Goal: Transaction & Acquisition: Purchase product/service

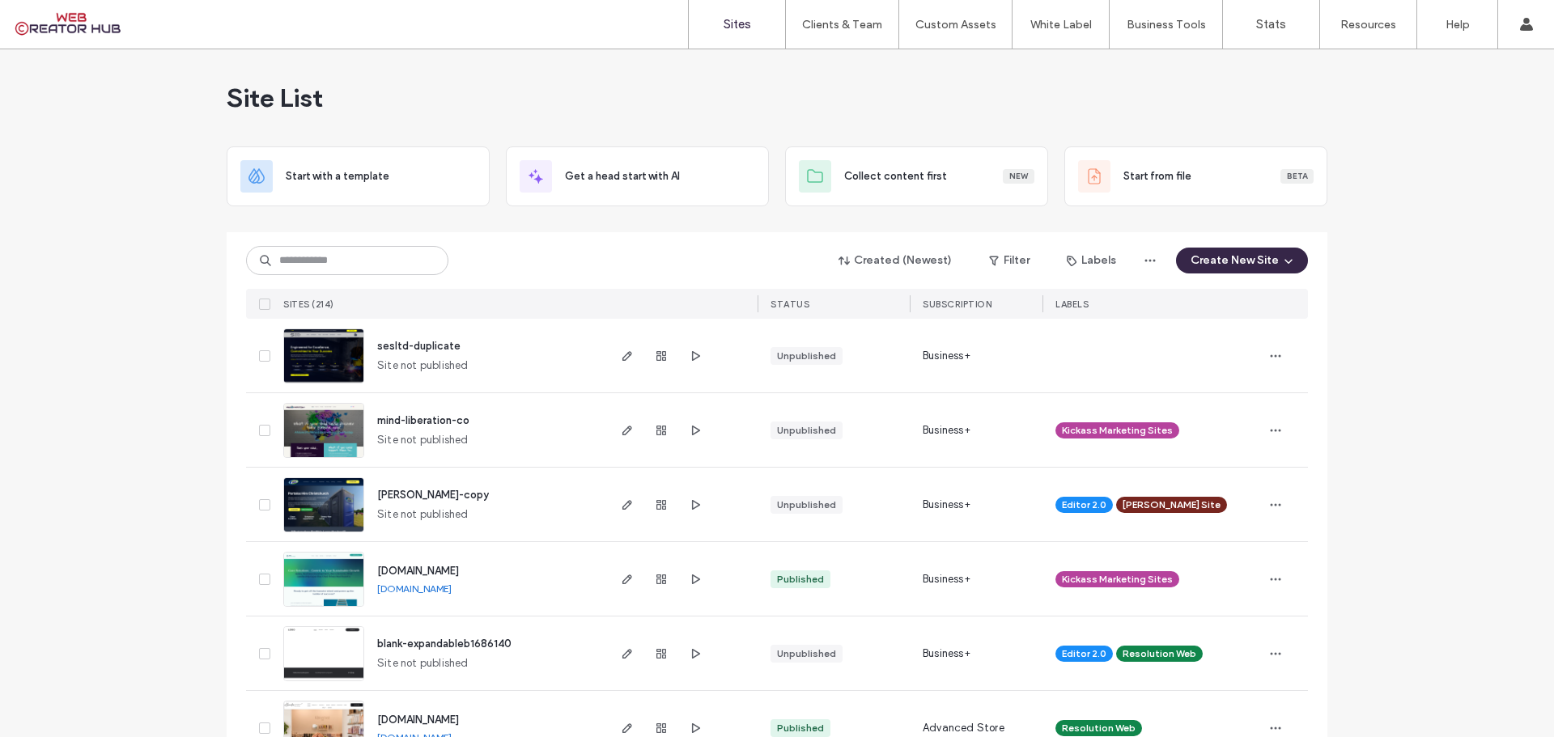
scroll to position [162, 0]
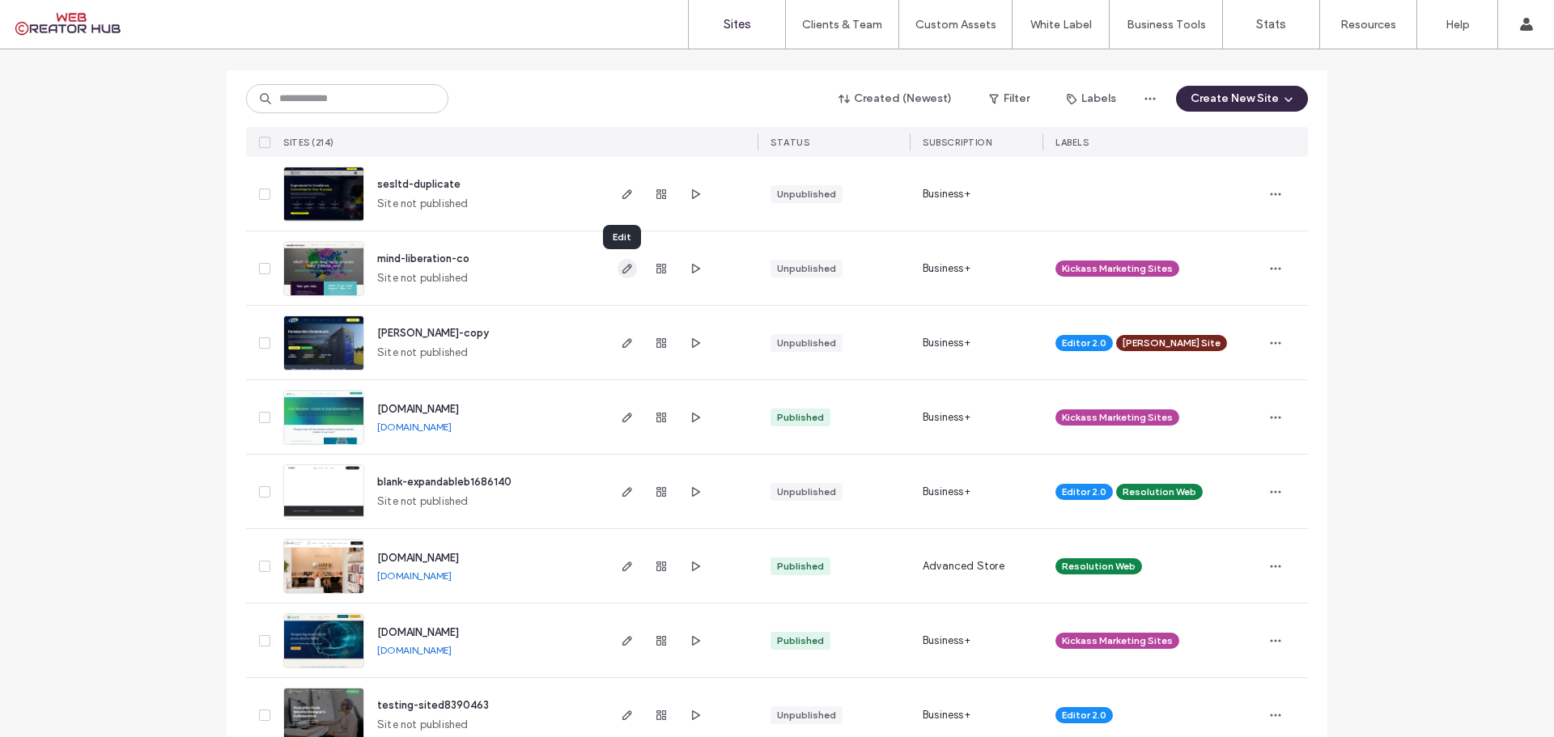
click at [621, 270] on icon "button" at bounding box center [627, 268] width 13 height 13
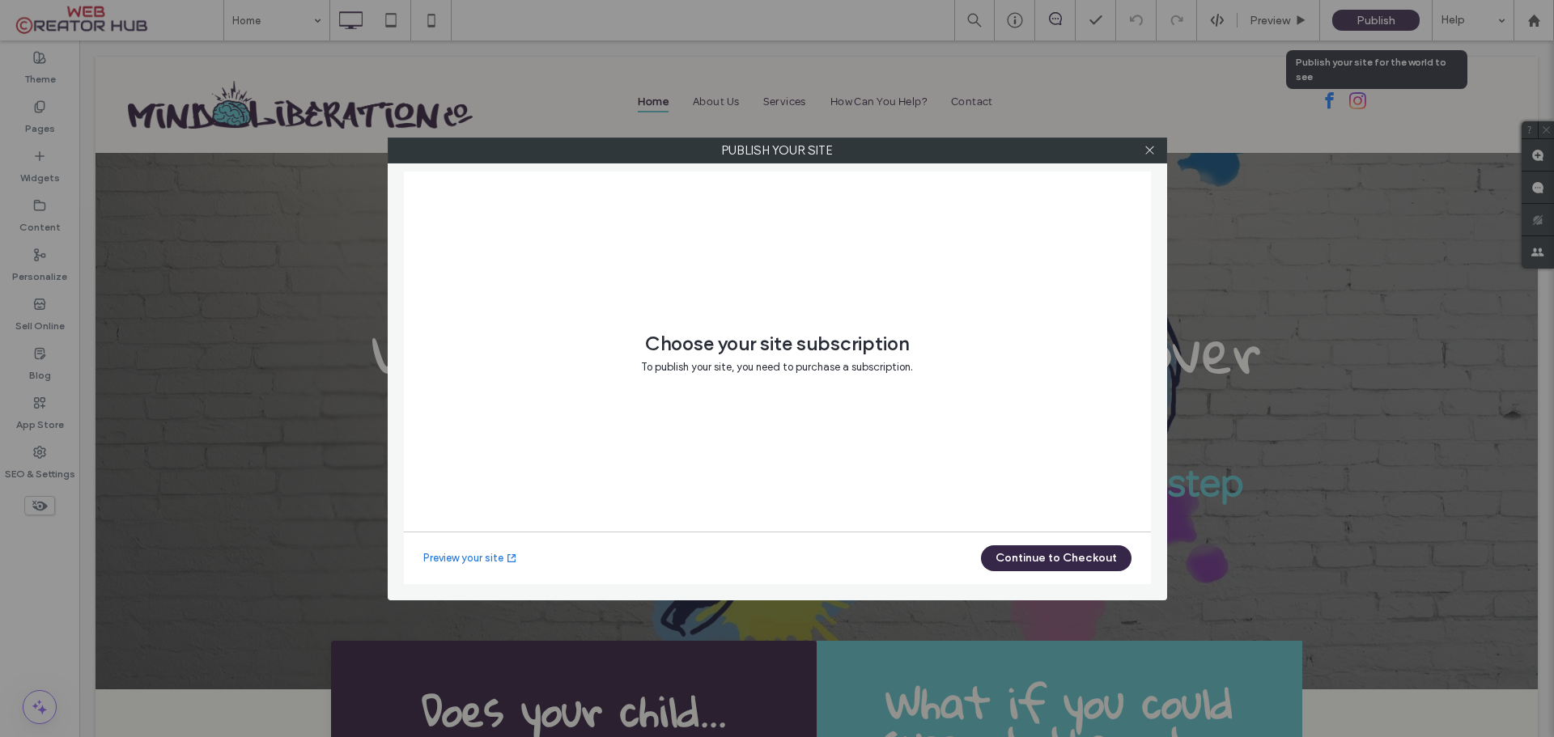
click at [1382, 21] on body ".wqwq-1{fill:#231f20;} .cls-1q, .cls-2q { fill-rule: evenodd; } .cls-2q { fill:…" at bounding box center [777, 368] width 1554 height 737
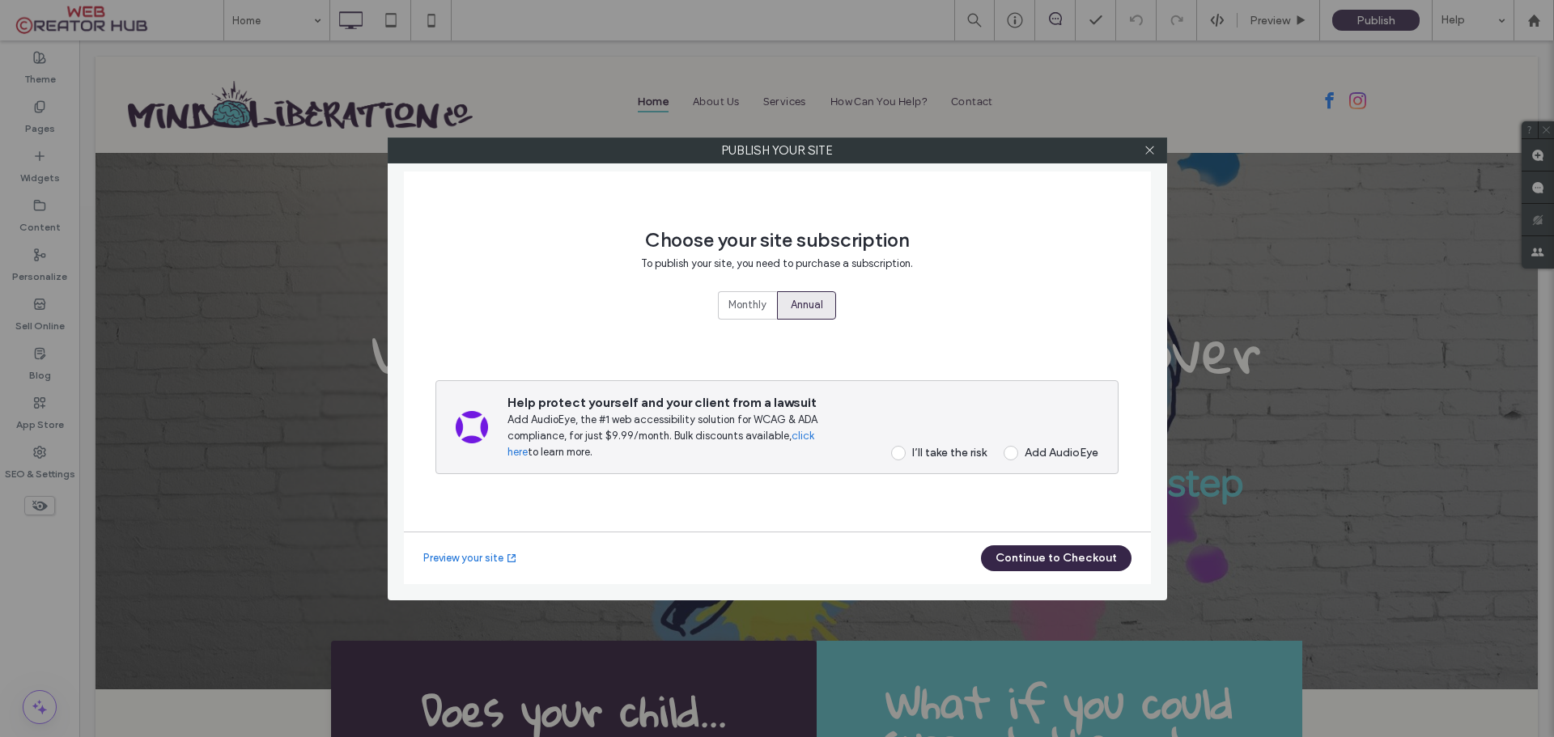
drag, startPoint x: 711, startPoint y: 297, endPoint x: 749, endPoint y: 303, distance: 39.3
click at [711, 296] on div "Choose your site subscription To publish your site, you need to purchase a subs…" at bounding box center [776, 362] width 683 height 340
click at [753, 306] on span "Monthly" at bounding box center [747, 305] width 38 height 16
click at [935, 459] on div "I’ll take the risk" at bounding box center [949, 453] width 74 height 14
click at [1064, 563] on button "Continue to Checkout" at bounding box center [1056, 559] width 151 height 26
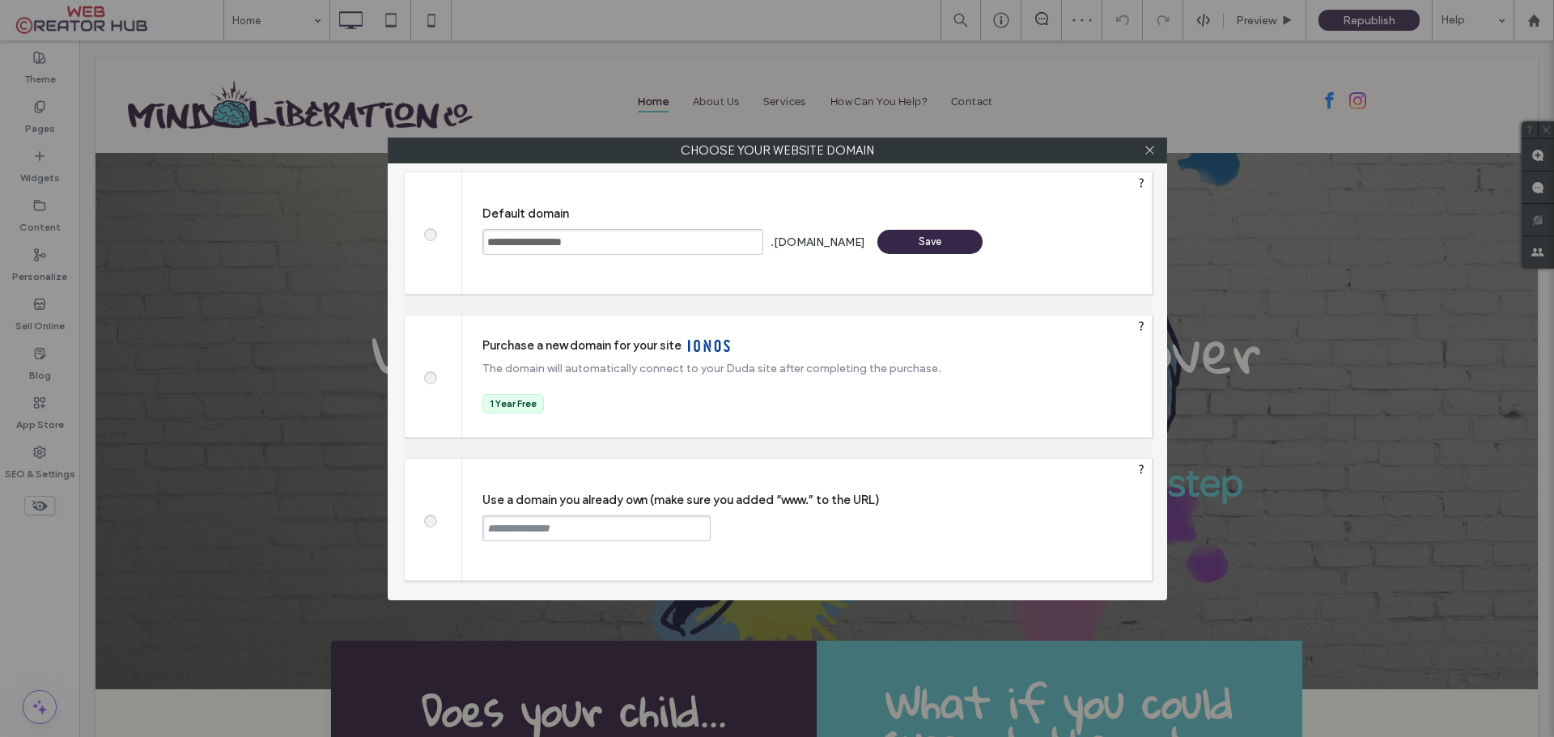
click at [430, 519] on span at bounding box center [430, 519] width 0 height 12
click at [521, 532] on input "text" at bounding box center [596, 529] width 228 height 26
paste input "**********"
type input "**********"
click at [767, 529] on div "Continue" at bounding box center [772, 528] width 105 height 24
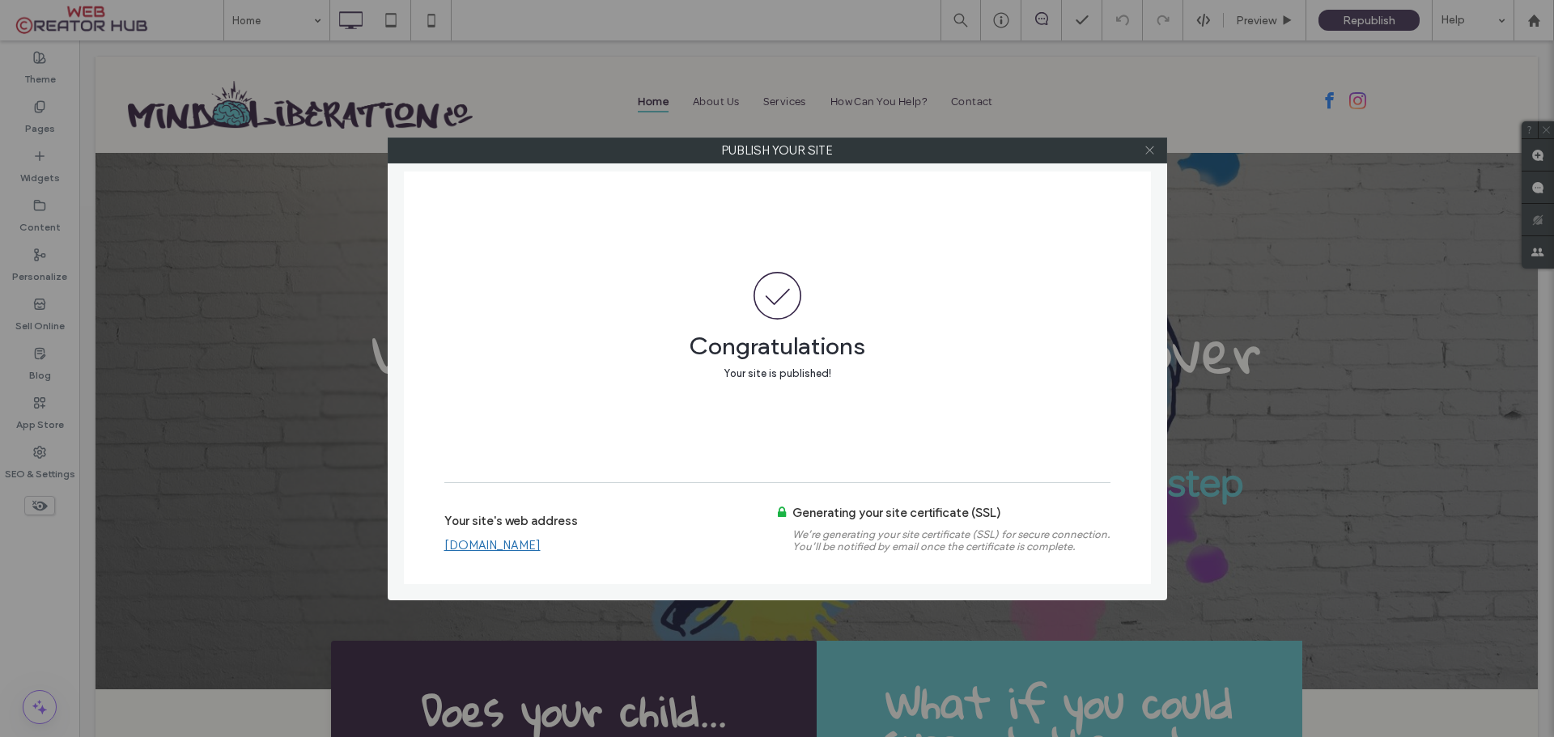
click at [1152, 143] on span at bounding box center [1150, 150] width 12 height 24
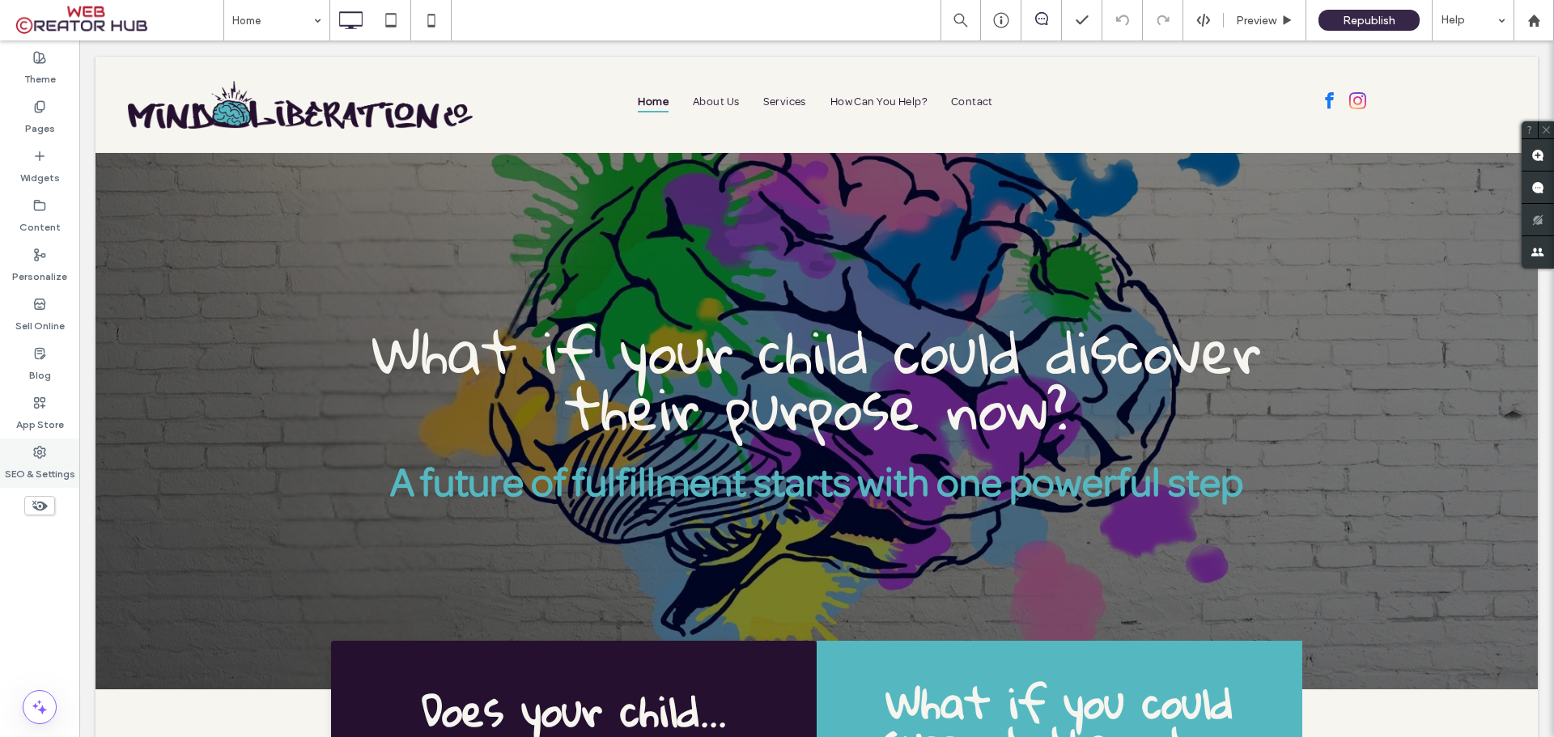
click at [33, 451] on icon at bounding box center [39, 452] width 13 height 13
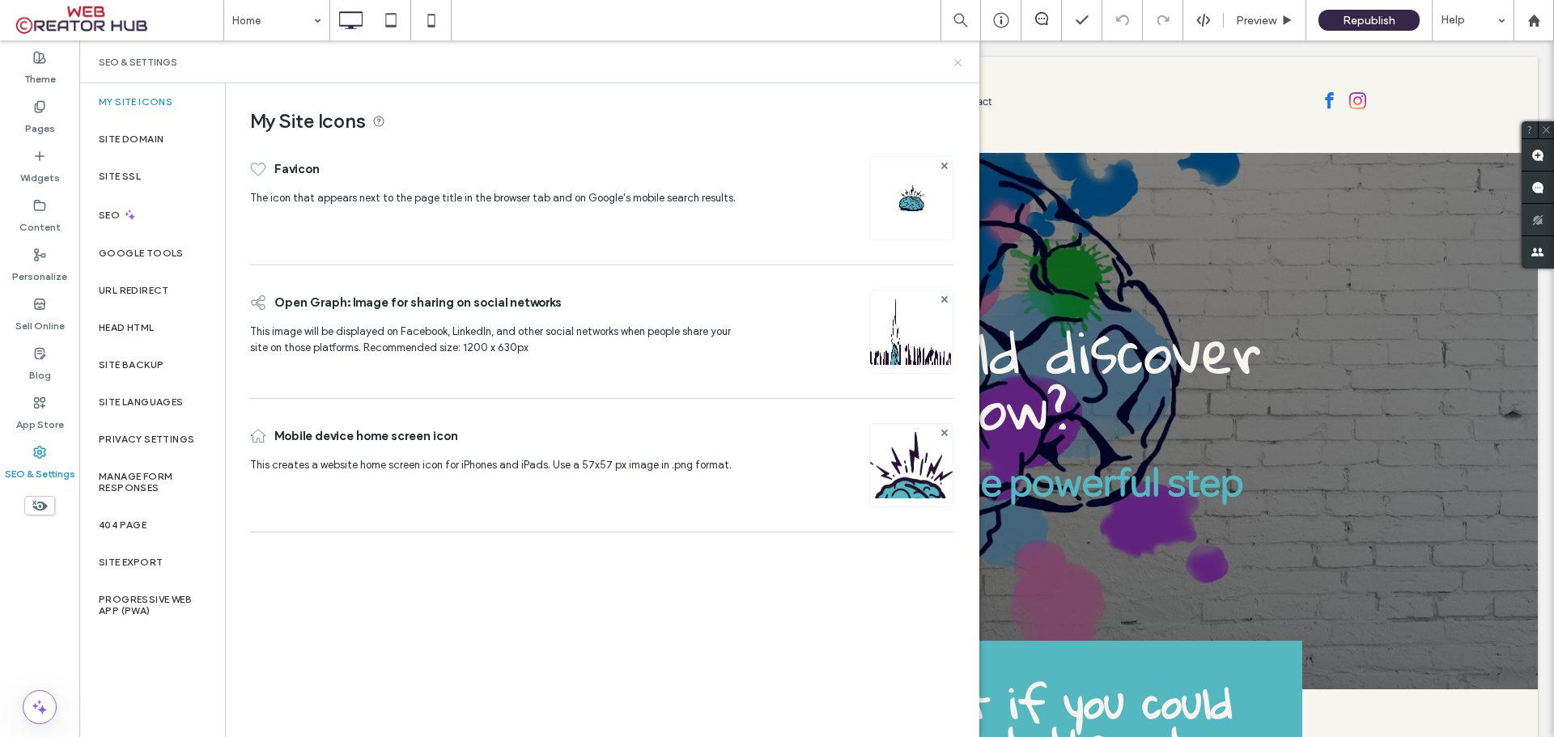
drag, startPoint x: 953, startPoint y: 61, endPoint x: 932, endPoint y: 71, distance: 23.5
click at [953, 61] on icon at bounding box center [958, 63] width 12 height 12
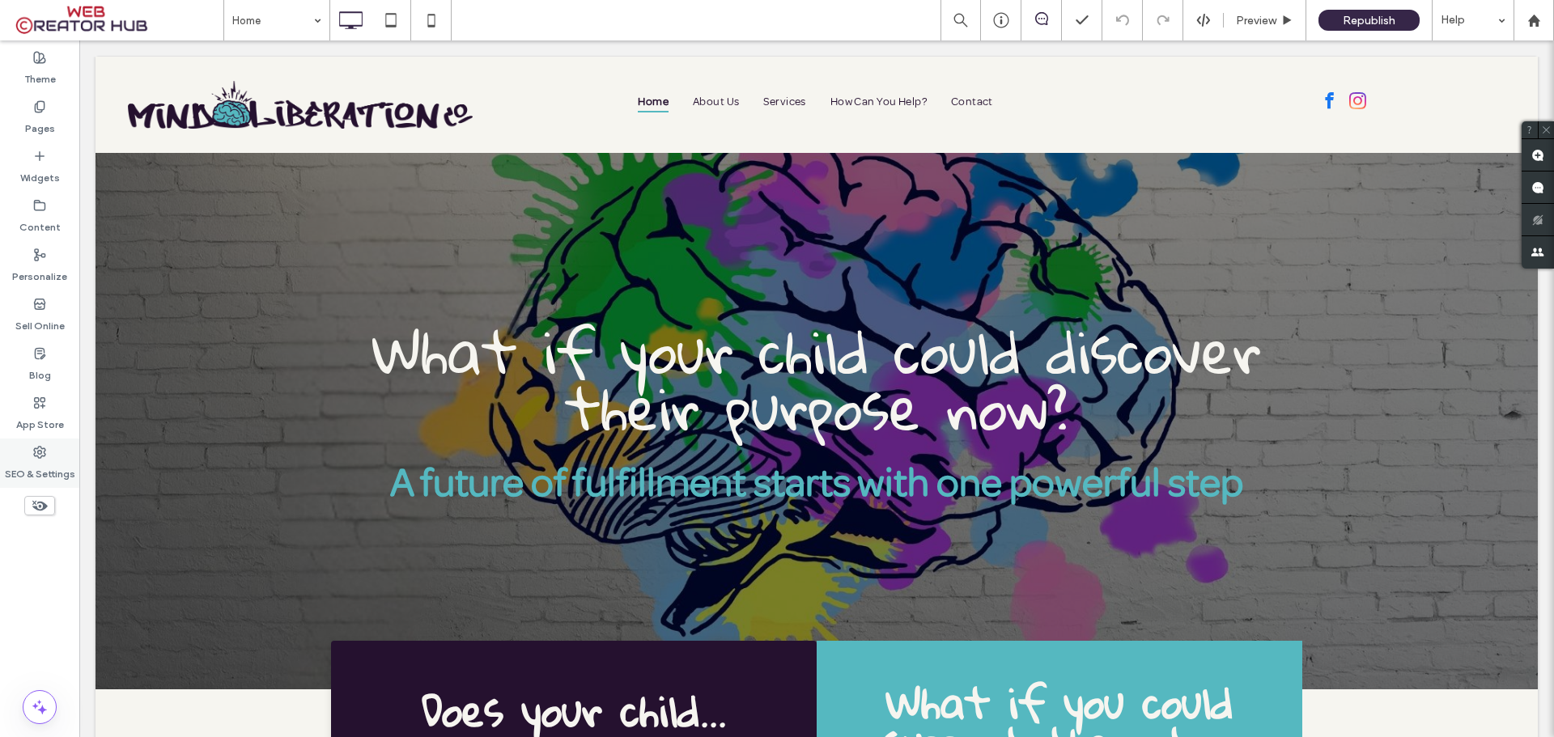
click at [42, 465] on label "SEO & Settings" at bounding box center [40, 470] width 70 height 23
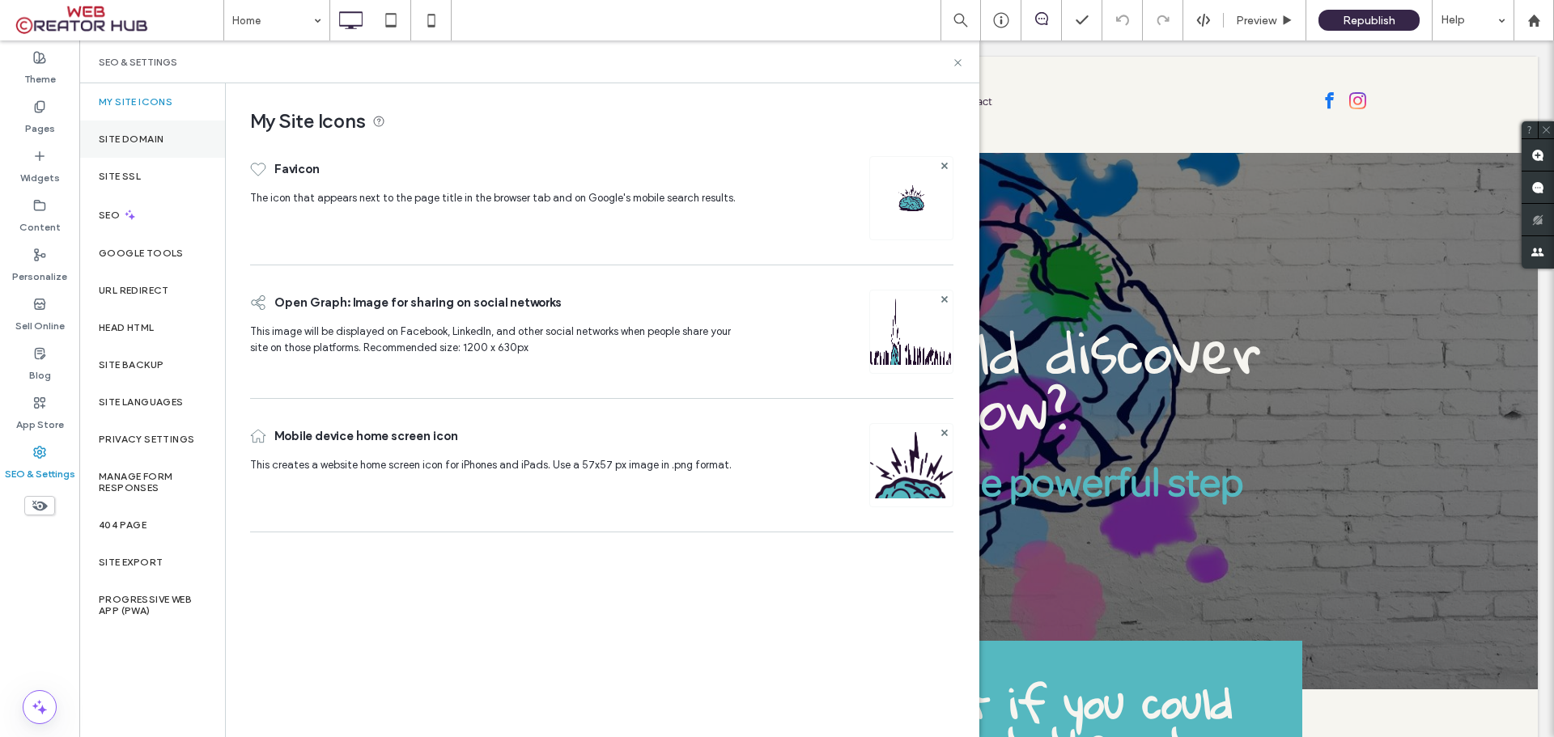
click at [148, 129] on div "Site Domain" at bounding box center [152, 139] width 146 height 37
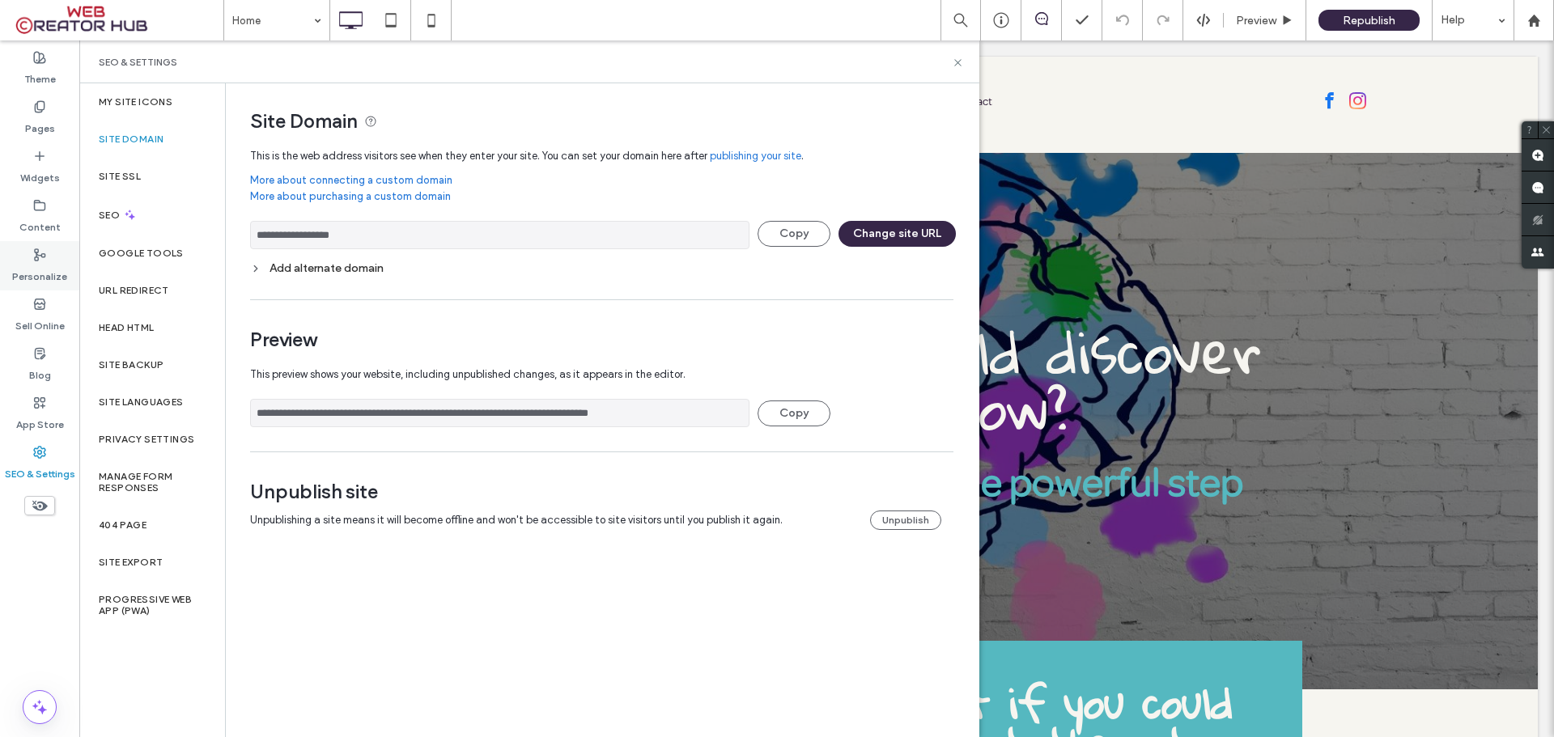
drag, startPoint x: 229, startPoint y: 239, endPoint x: 39, endPoint y: 241, distance: 190.2
click at [41, 241] on div "**********" at bounding box center [39, 388] width 79 height 697
click at [1543, 22] on div at bounding box center [1533, 21] width 39 height 14
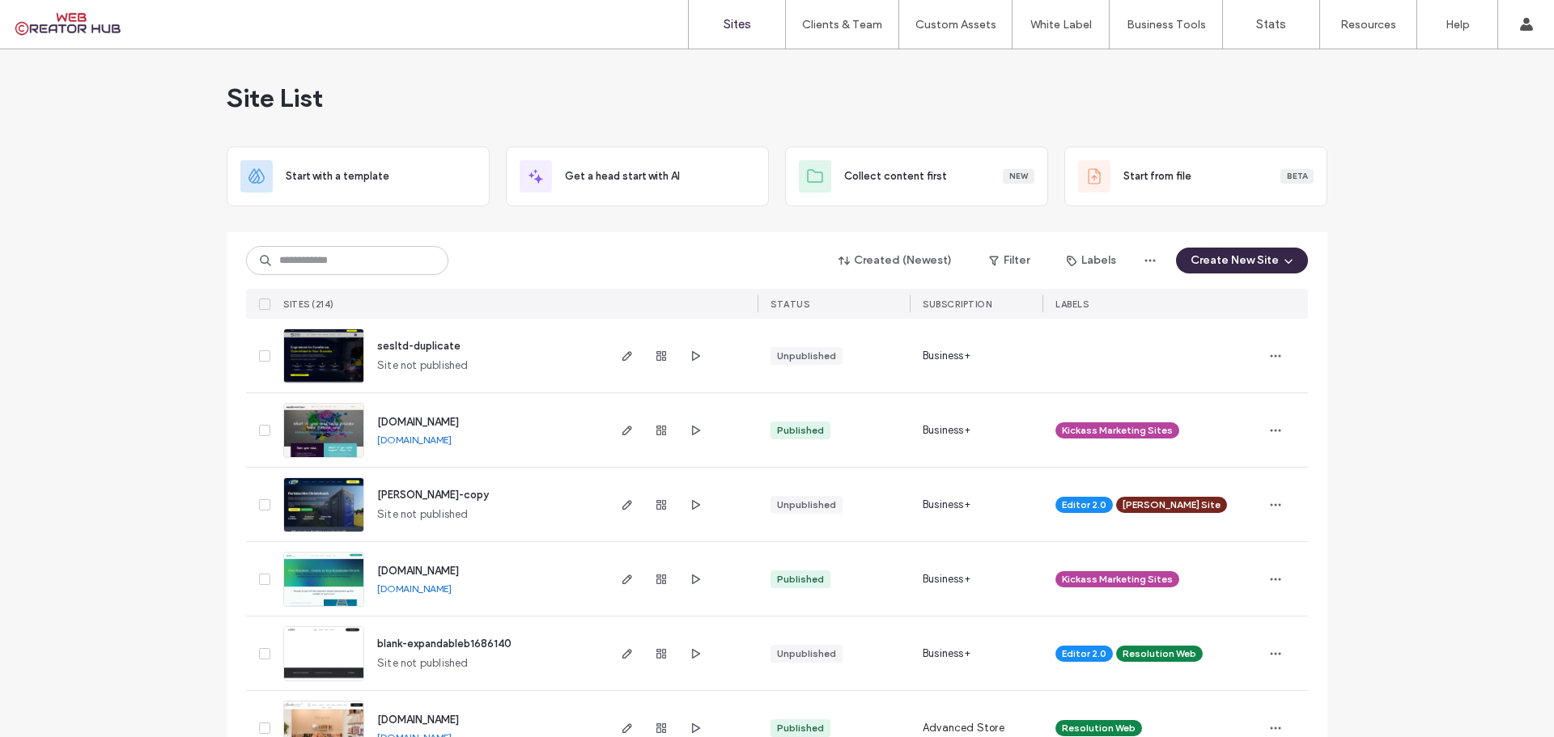
scroll to position [243, 0]
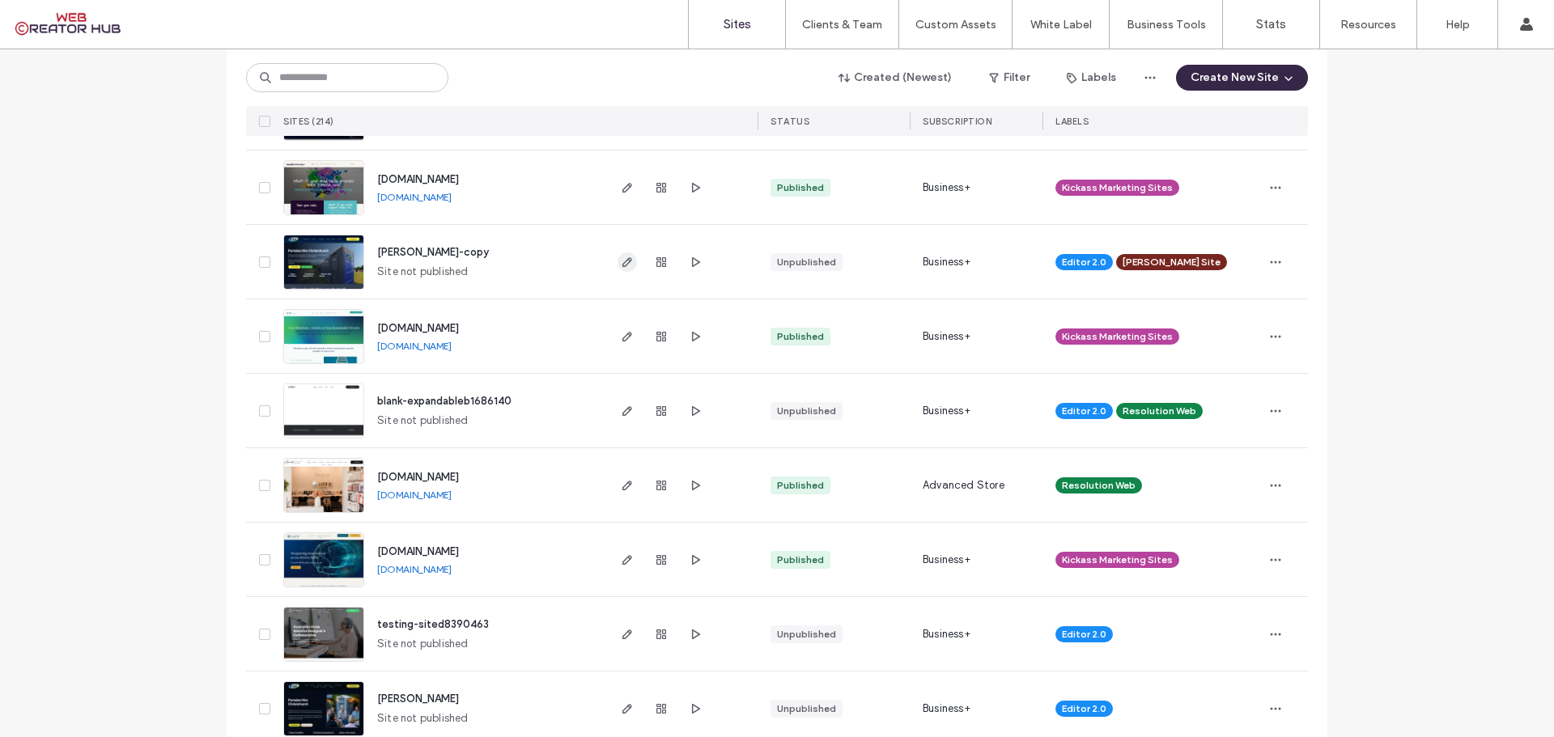
click at [621, 264] on icon "button" at bounding box center [627, 262] width 13 height 13
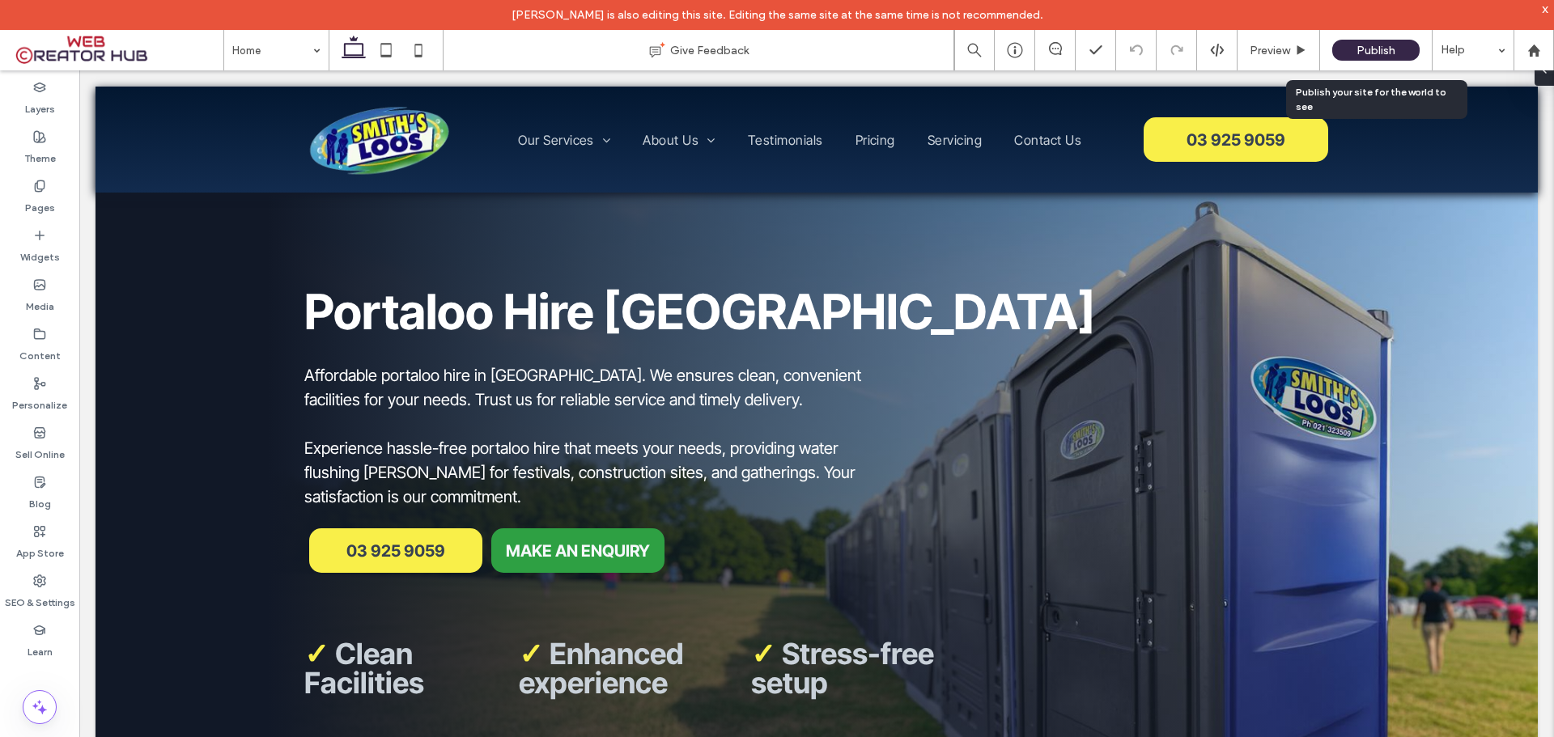
click at [1379, 53] on span "Publish" at bounding box center [1375, 51] width 39 height 14
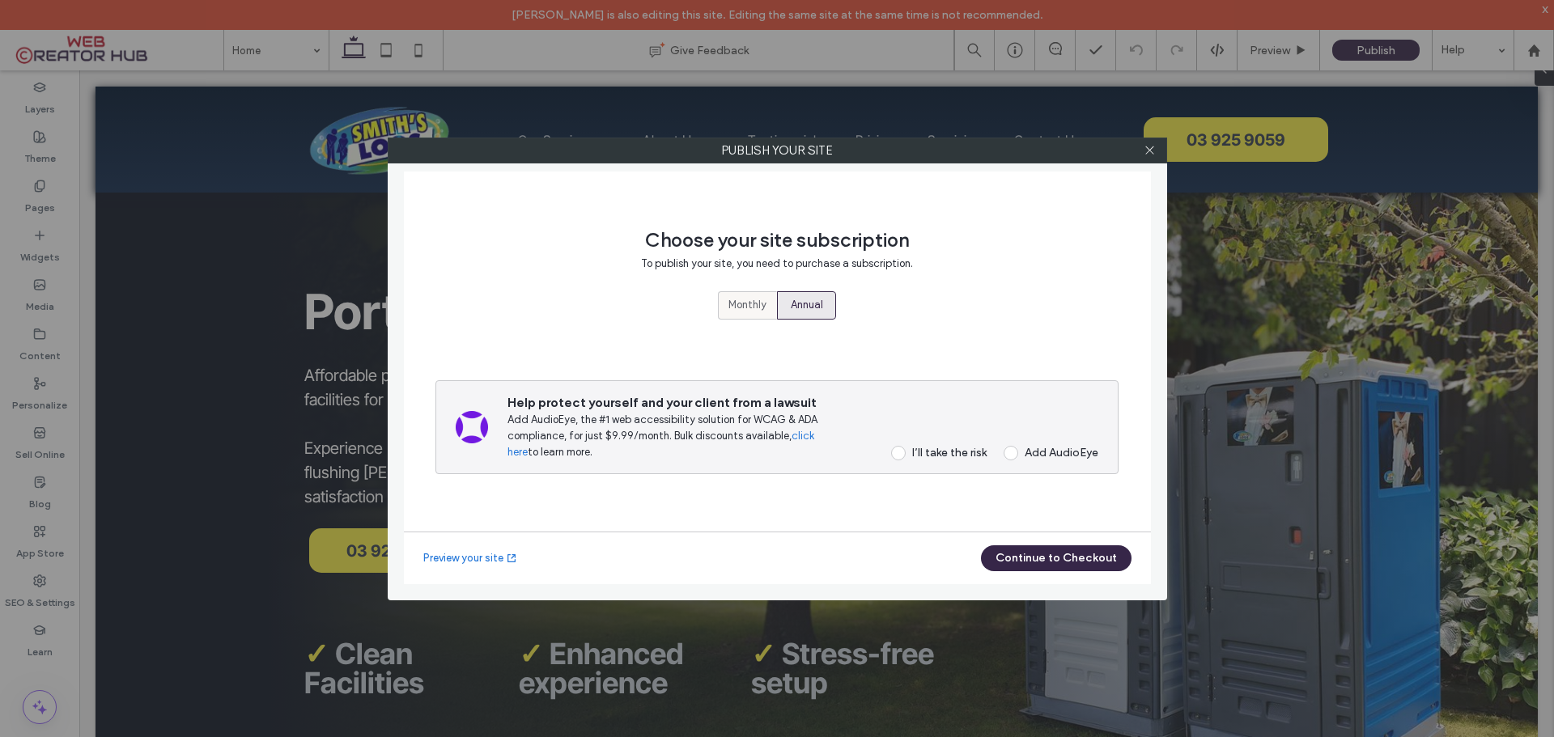
click at [722, 298] on label "Monthly" at bounding box center [747, 305] width 59 height 28
click at [898, 455] on span at bounding box center [898, 453] width 15 height 15
click at [1153, 148] on icon at bounding box center [1150, 150] width 12 height 12
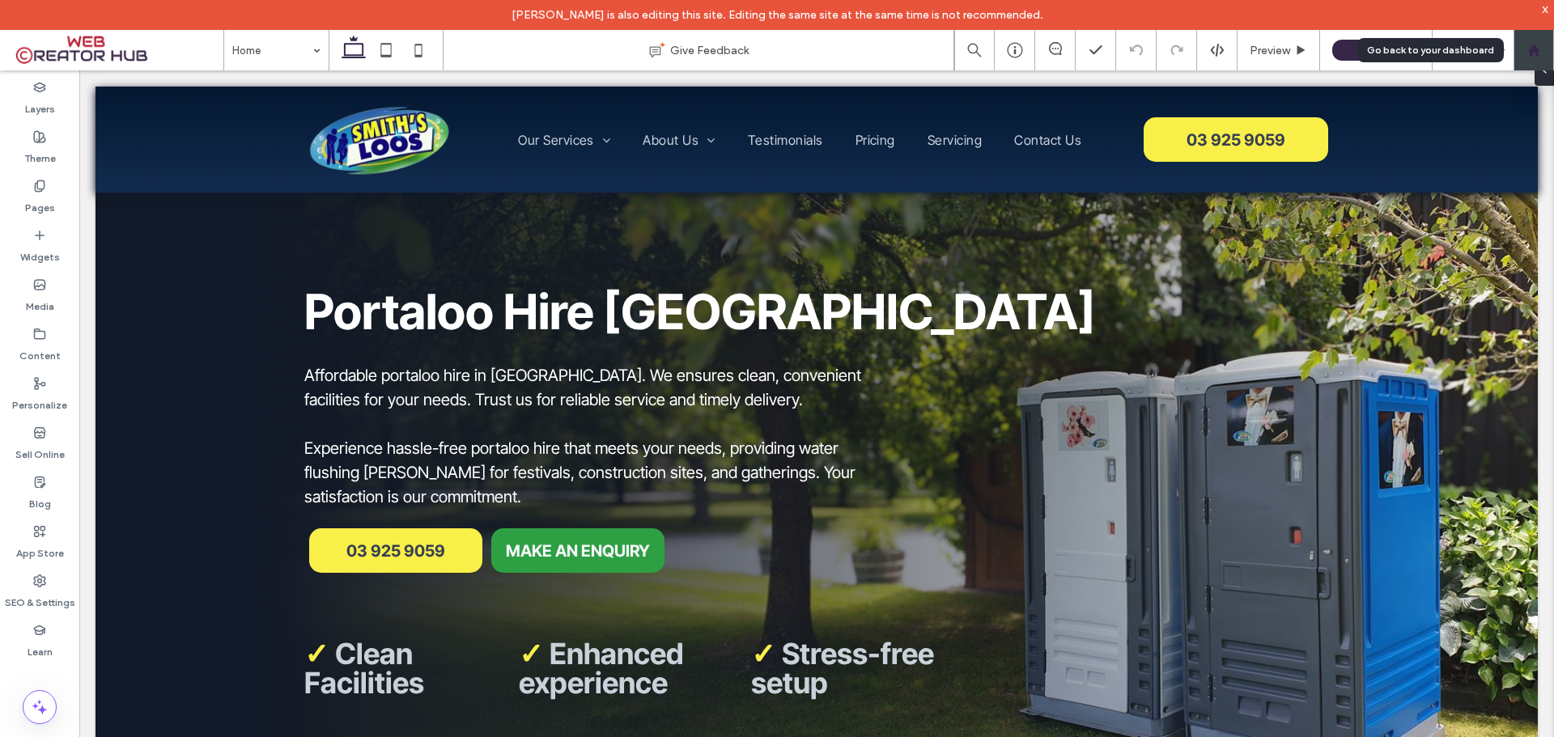
click at [1532, 50] on use at bounding box center [1533, 50] width 12 height 12
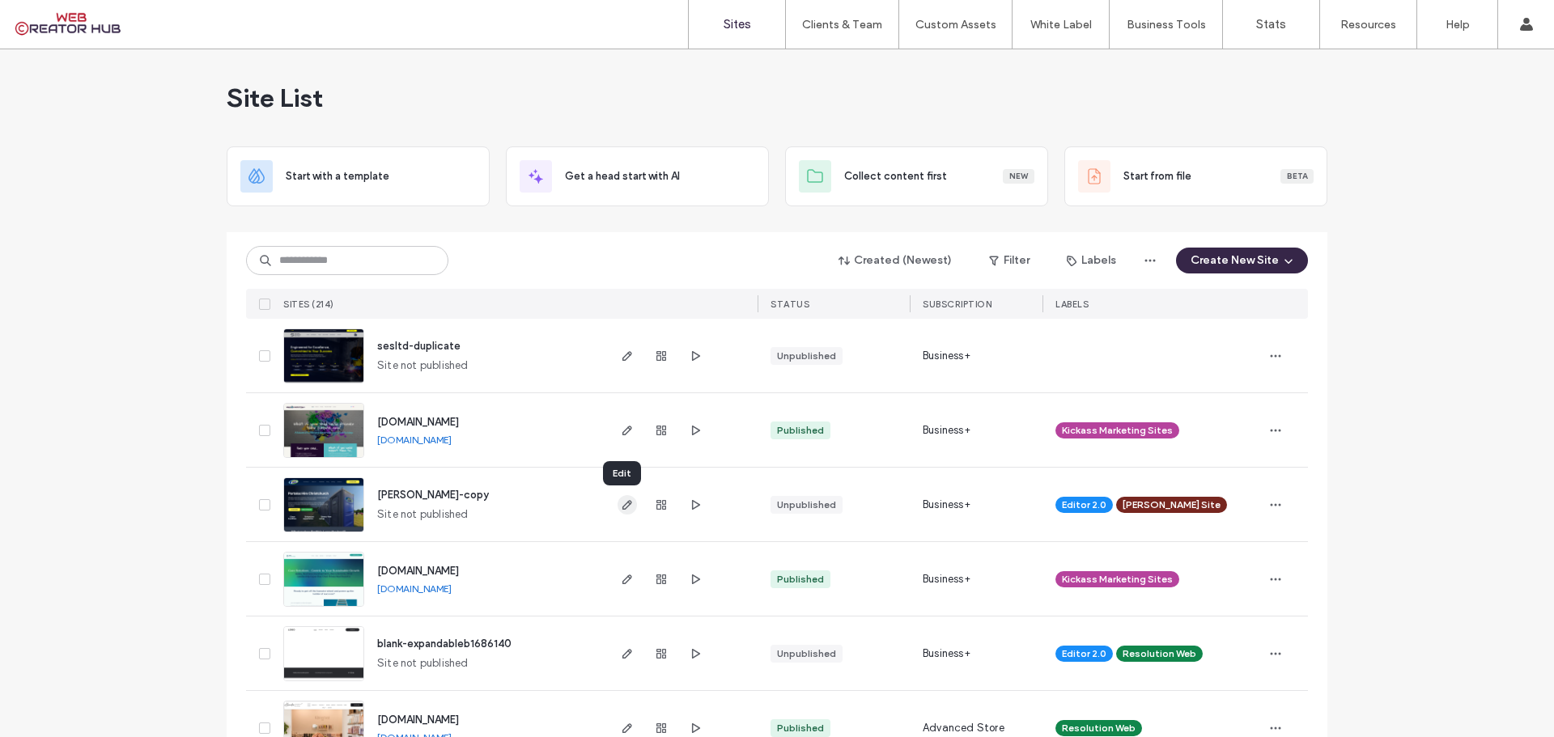
click at [621, 504] on icon "button" at bounding box center [627, 505] width 13 height 13
